Goal: Transaction & Acquisition: Subscribe to service/newsletter

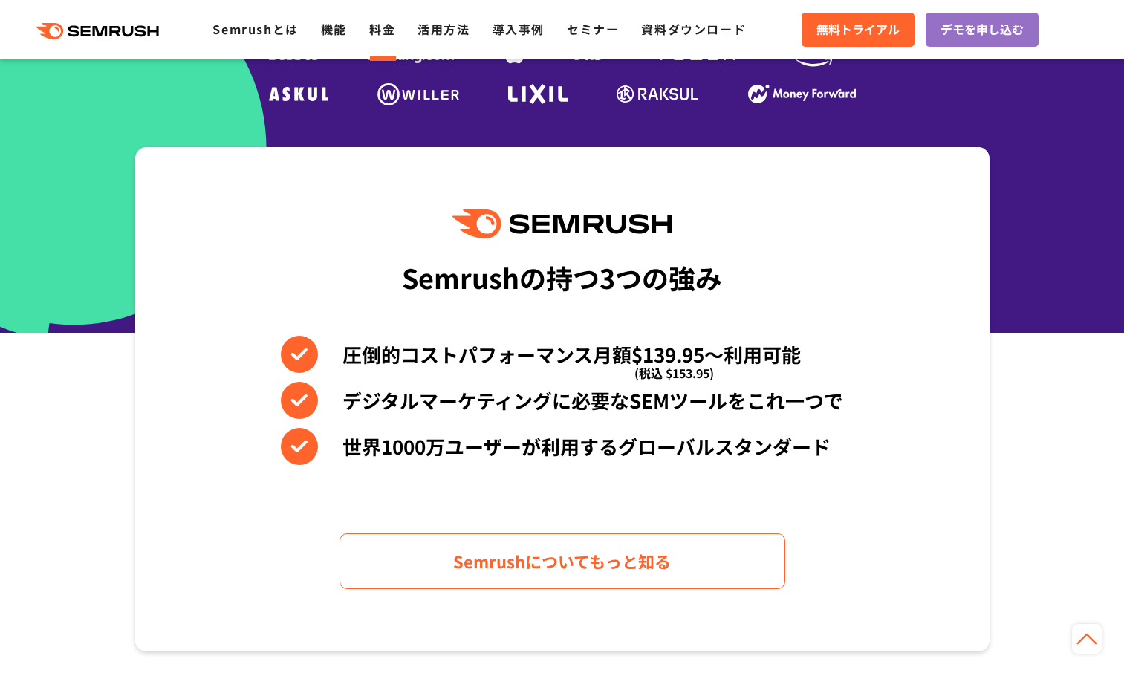
click at [393, 30] on link "料金" at bounding box center [382, 29] width 26 height 18
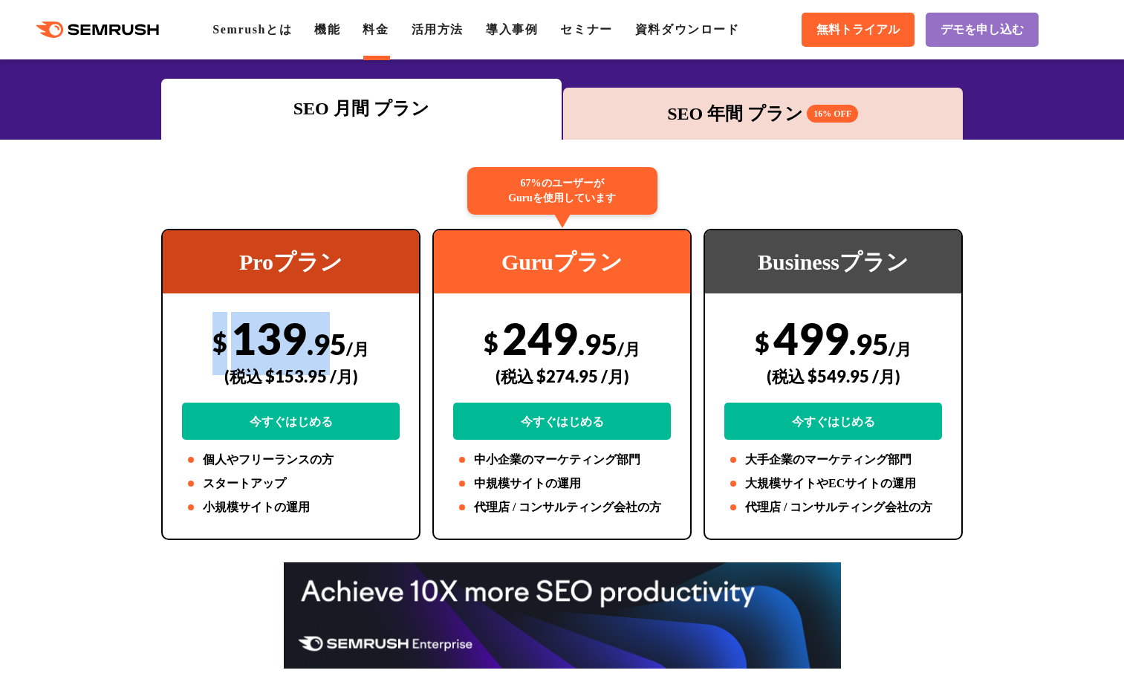
drag, startPoint x: 218, startPoint y: 340, endPoint x: 328, endPoint y: 344, distance: 110.0
click at [328, 344] on div "$ 139 .95 /月 (税込 $153.95 /月) 今すぐはじめる" at bounding box center [291, 376] width 218 height 128
click at [328, 344] on span ".95" at bounding box center [326, 344] width 39 height 34
